Goal: Task Accomplishment & Management: Use online tool/utility

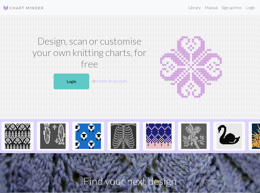
click at [73, 82] on link "Login" at bounding box center [72, 82] width 36 height 16
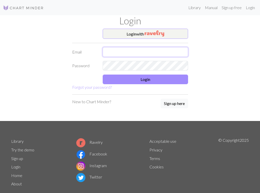
type input "[EMAIL_ADDRESS][PERSON_NAME][DOMAIN_NAME]"
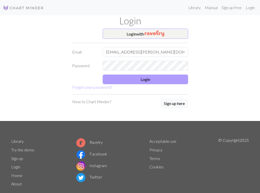
click at [143, 77] on button "Login" at bounding box center [145, 80] width 85 height 10
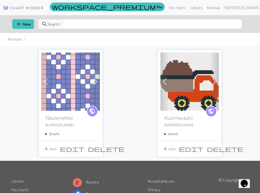
click at [54, 134] on summary "3 charts" at bounding box center [71, 134] width 50 height 5
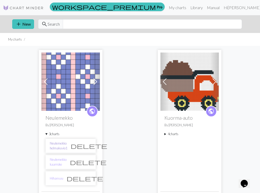
click at [64, 147] on link "Neulemekko helmakuvio1" at bounding box center [59, 146] width 18 height 10
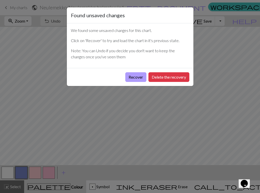
click at [135, 80] on button "Recover" at bounding box center [135, 77] width 21 height 10
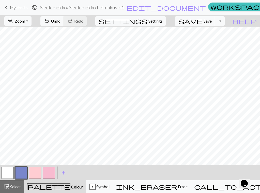
click at [48, 172] on button "button" at bounding box center [49, 173] width 12 height 12
click at [21, 171] on button "button" at bounding box center [21, 173] width 12 height 12
click at [51, 172] on button "button" at bounding box center [49, 173] width 12 height 12
click at [20, 173] on button "button" at bounding box center [21, 173] width 12 height 12
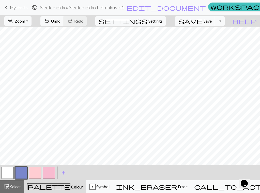
click at [48, 173] on button "button" at bounding box center [49, 173] width 12 height 12
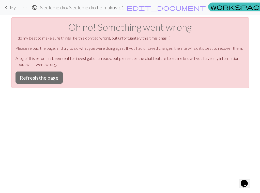
scroll to position [0, 0]
click at [55, 75] on button "Refresh the page" at bounding box center [39, 78] width 47 height 12
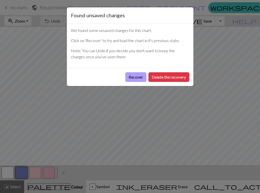
click at [137, 78] on button "Recover" at bounding box center [135, 77] width 21 height 10
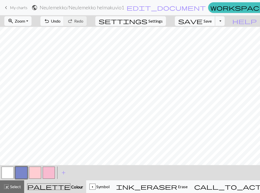
click at [215, 18] on button "save Save Save" at bounding box center [195, 21] width 40 height 10
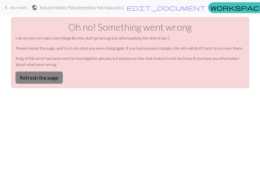
click at [54, 72] on button "Refresh the page" at bounding box center [39, 78] width 47 height 12
click at [53, 79] on button "Refresh the page" at bounding box center [39, 78] width 47 height 12
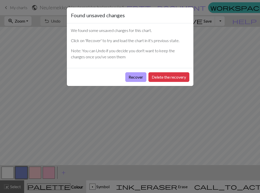
click at [127, 76] on button "Recover" at bounding box center [135, 77] width 21 height 10
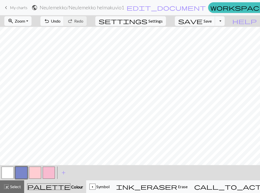
scroll to position [32, 0]
click at [21, 176] on button "button" at bounding box center [21, 173] width 12 height 12
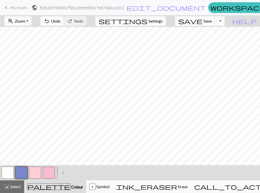
scroll to position [0, 0]
click at [53, 175] on button "button" at bounding box center [49, 173] width 12 height 12
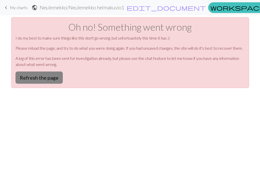
click at [50, 81] on button "Refresh the page" at bounding box center [39, 78] width 47 height 12
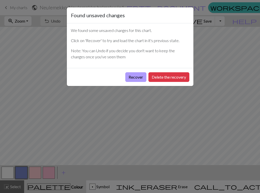
click at [131, 77] on button "Recover" at bounding box center [135, 77] width 21 height 10
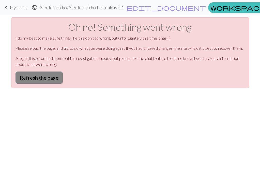
click at [53, 76] on button "Refresh the page" at bounding box center [39, 78] width 47 height 12
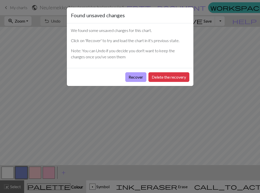
click at [137, 76] on button "Recover" at bounding box center [135, 77] width 21 height 10
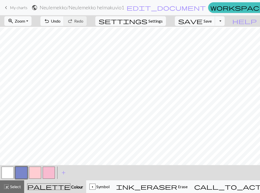
scroll to position [29, 0]
click at [50, 172] on button "button" at bounding box center [49, 173] width 12 height 12
